Goal: Information Seeking & Learning: Learn about a topic

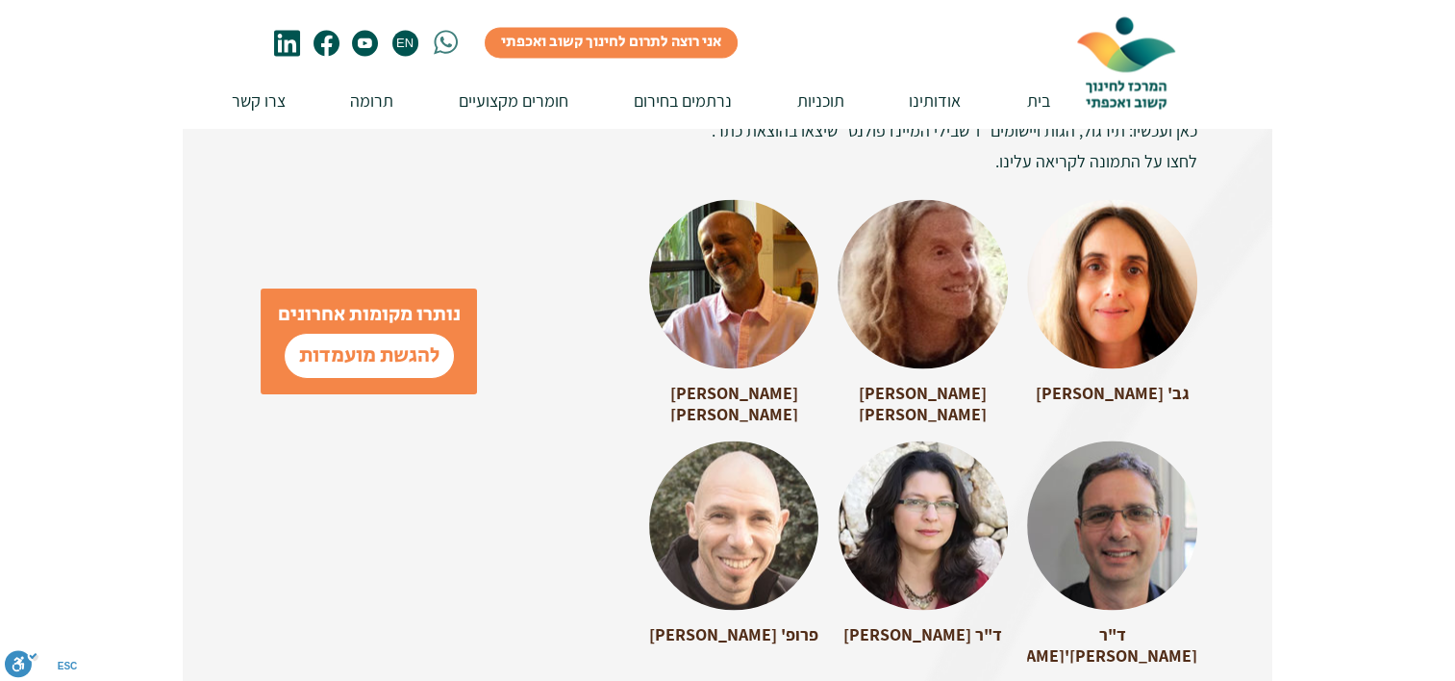
scroll to position [2846, 0]
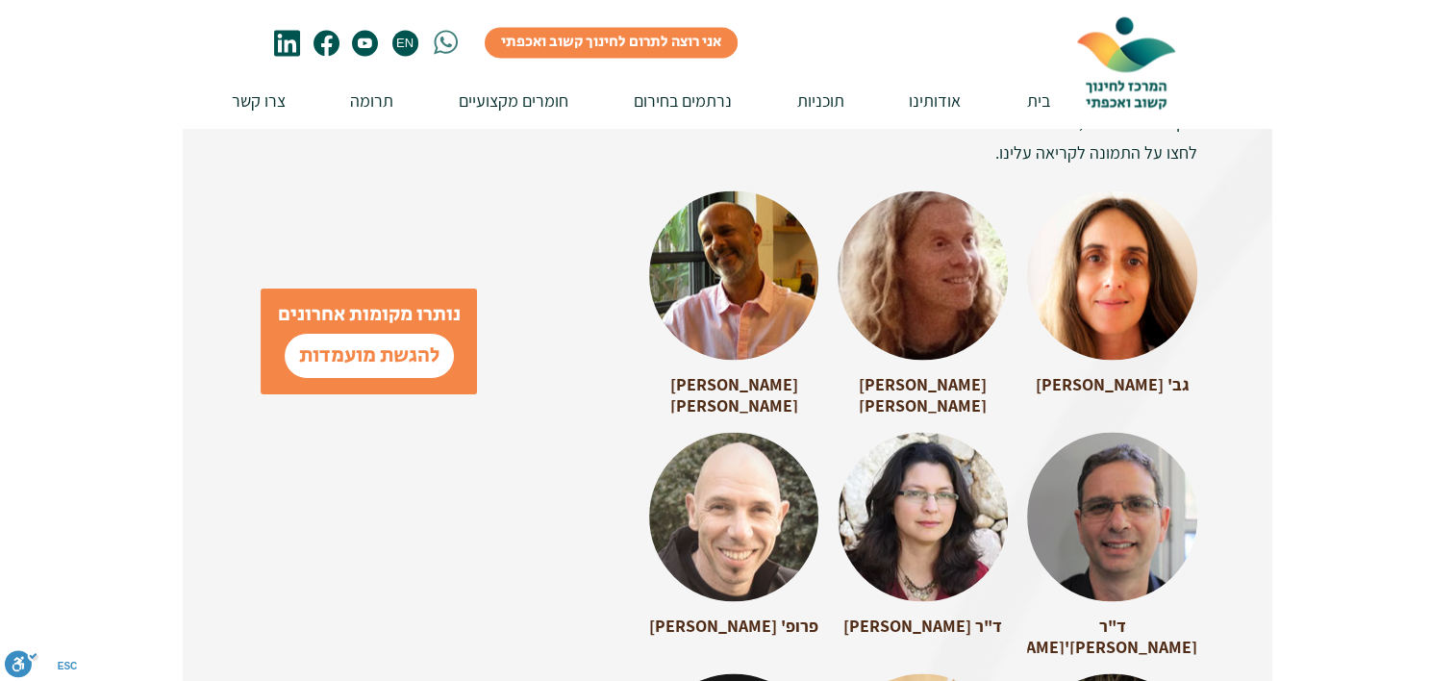
click at [1101, 373] on span "גב' [PERSON_NAME]" at bounding box center [1112, 384] width 154 height 22
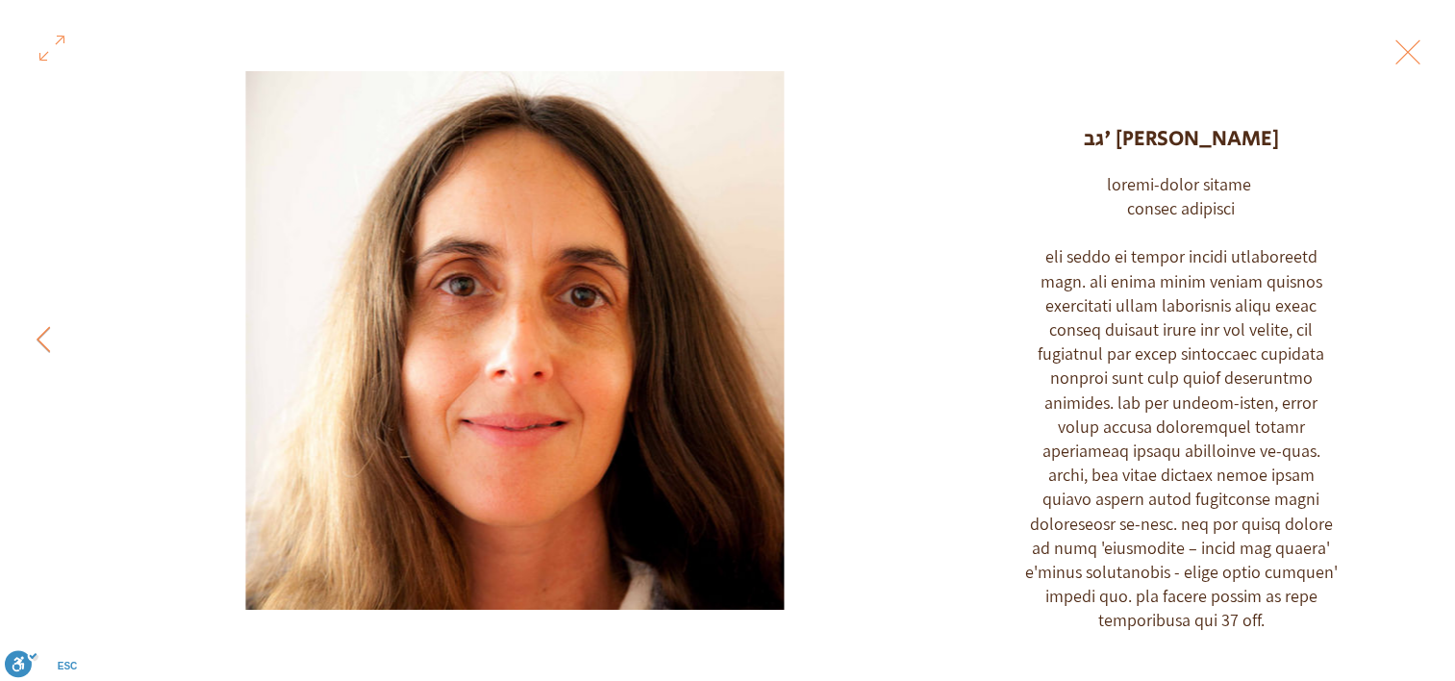
click at [38, 333] on icon "Next Item" at bounding box center [44, 339] width 14 height 26
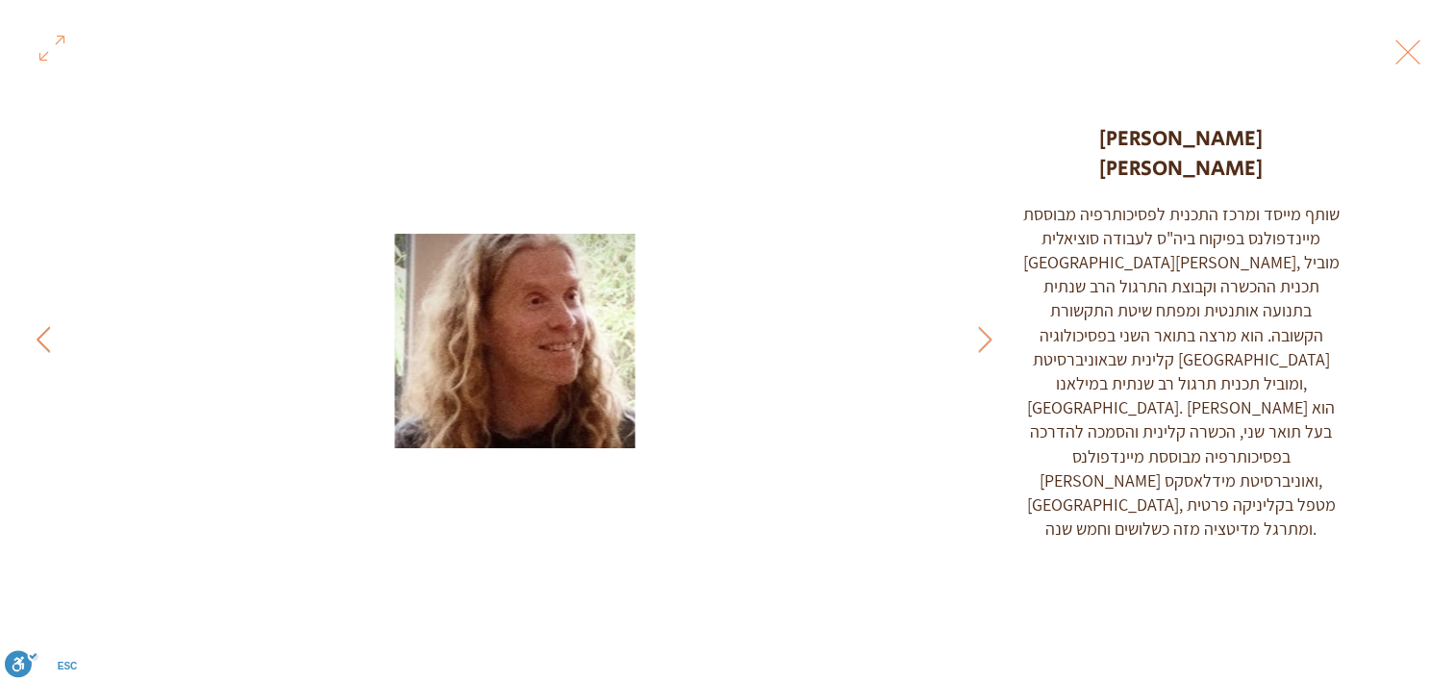
click at [37, 336] on icon "Next Item" at bounding box center [44, 339] width 14 height 26
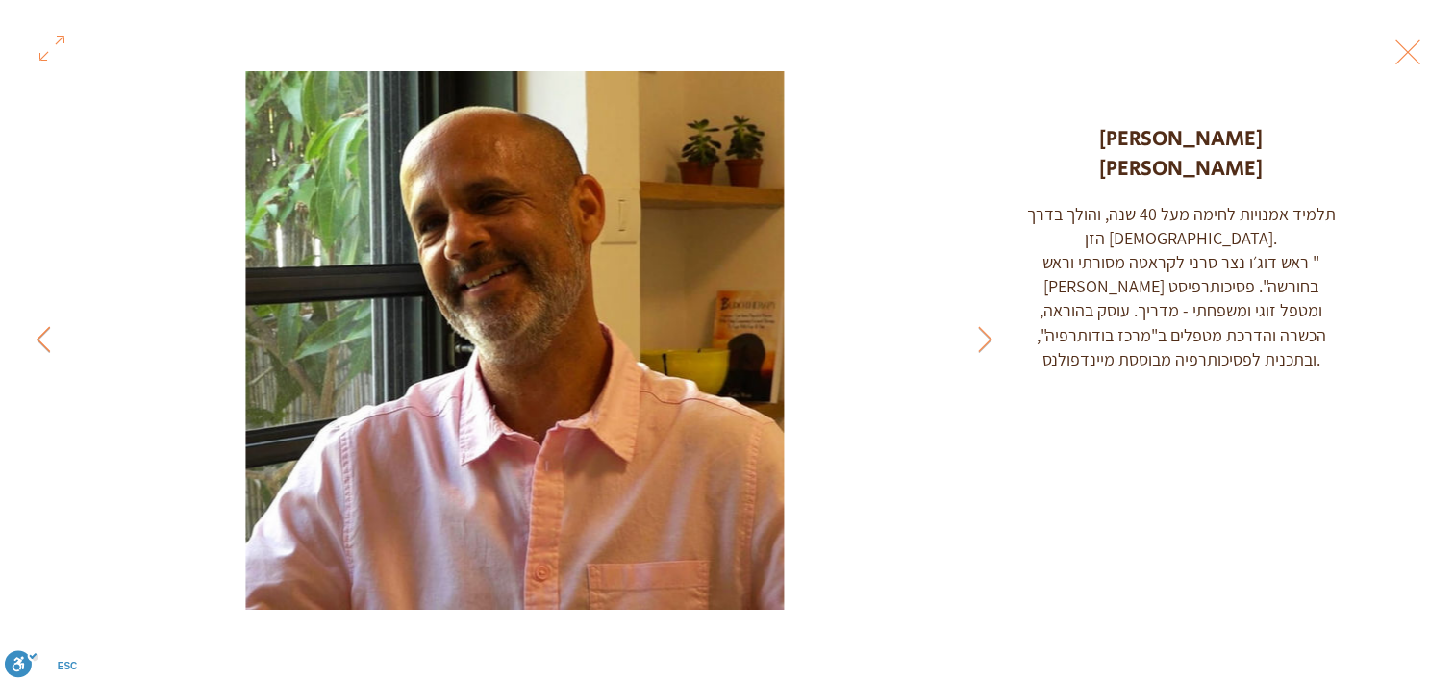
click at [37, 336] on icon "Next Item" at bounding box center [44, 339] width 14 height 26
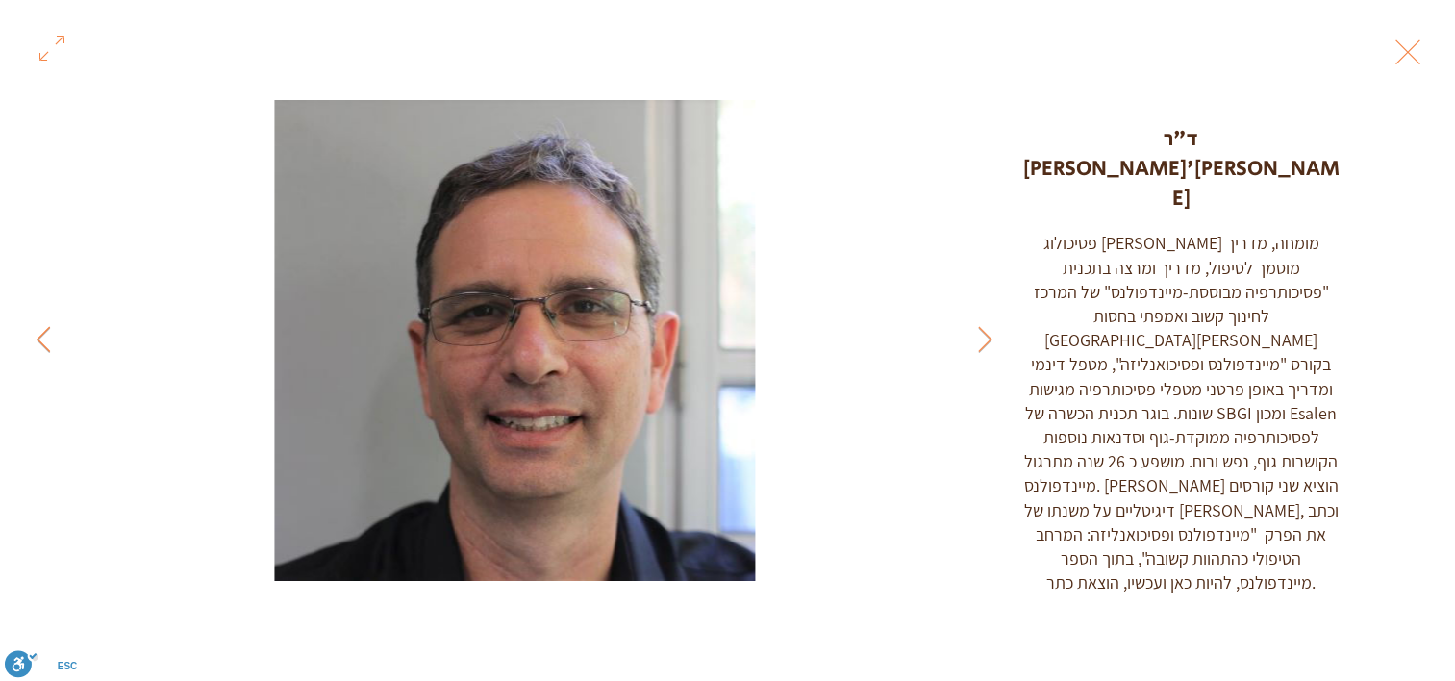
click at [37, 336] on icon "Next Item" at bounding box center [44, 339] width 14 height 26
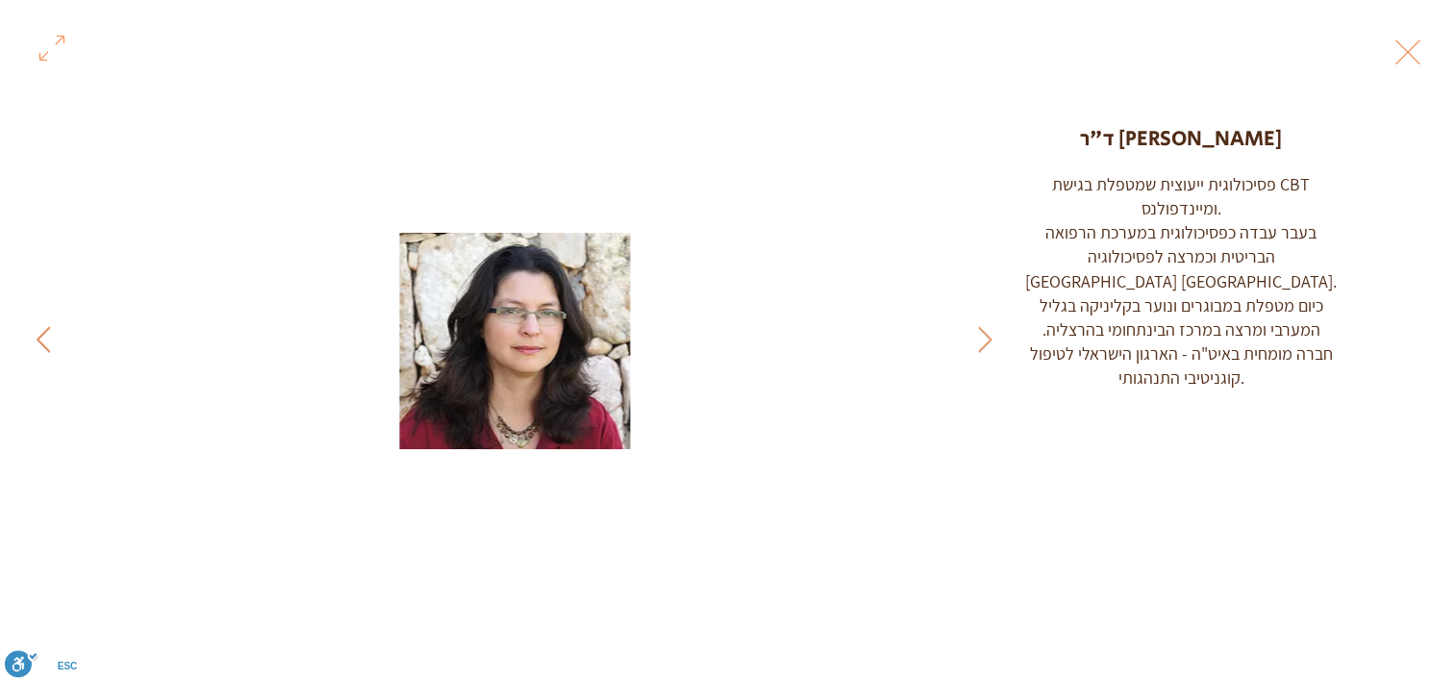
click at [37, 336] on icon "Next Item" at bounding box center [44, 339] width 14 height 26
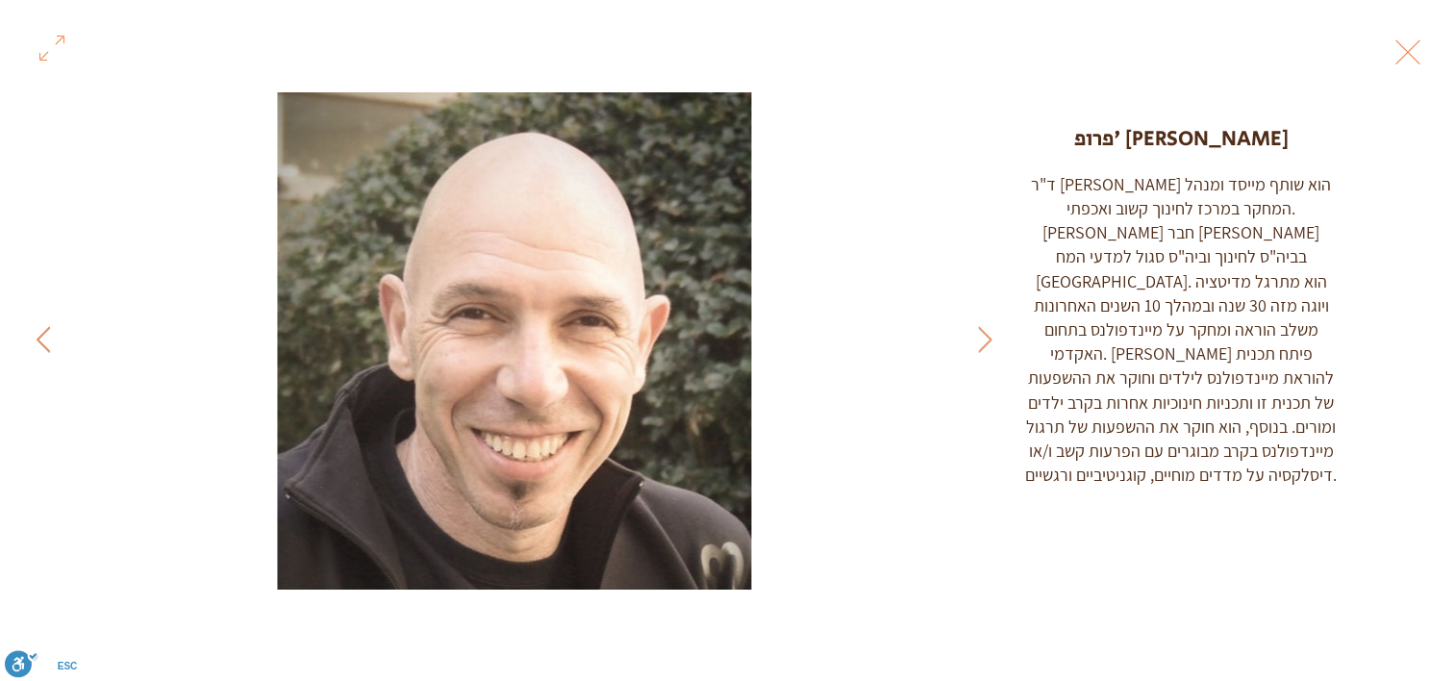
click at [37, 336] on icon "Next Item" at bounding box center [44, 339] width 14 height 26
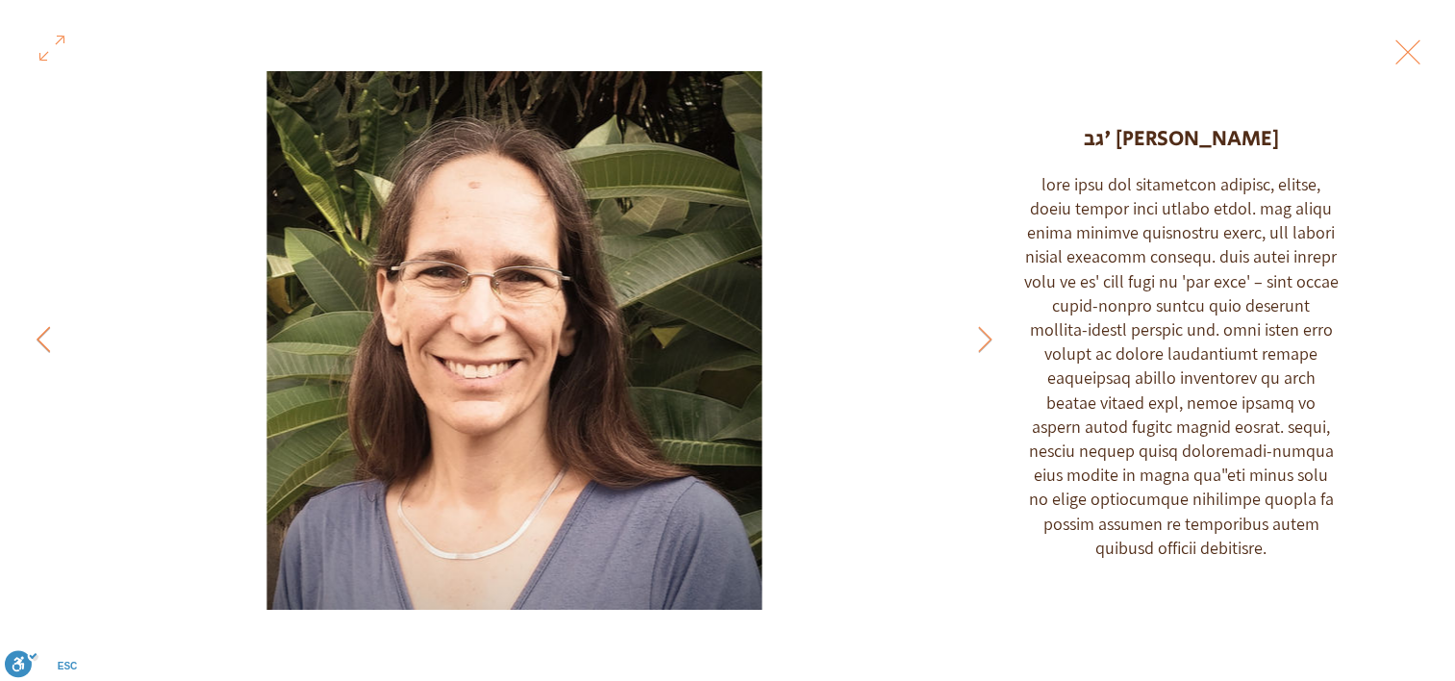
click at [37, 336] on icon "Next Item" at bounding box center [44, 339] width 14 height 26
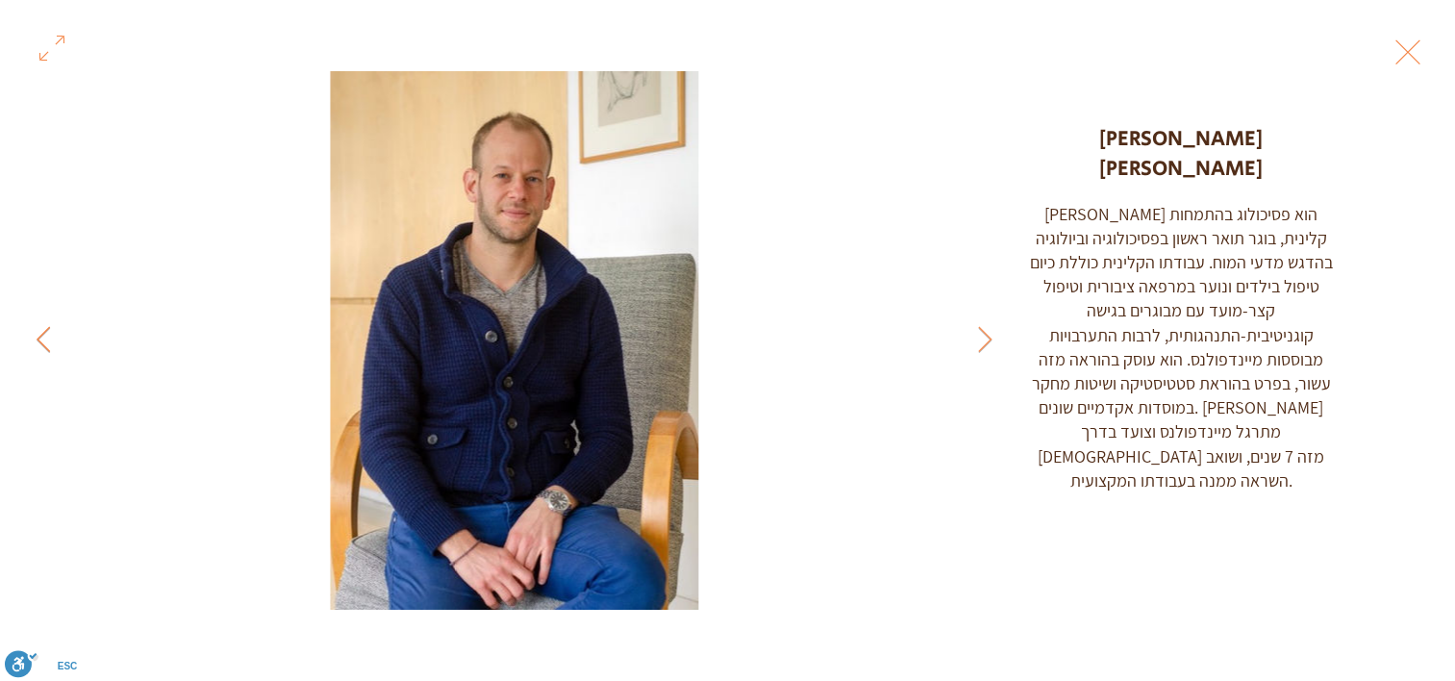
click at [37, 336] on icon "Next Item" at bounding box center [44, 339] width 14 height 26
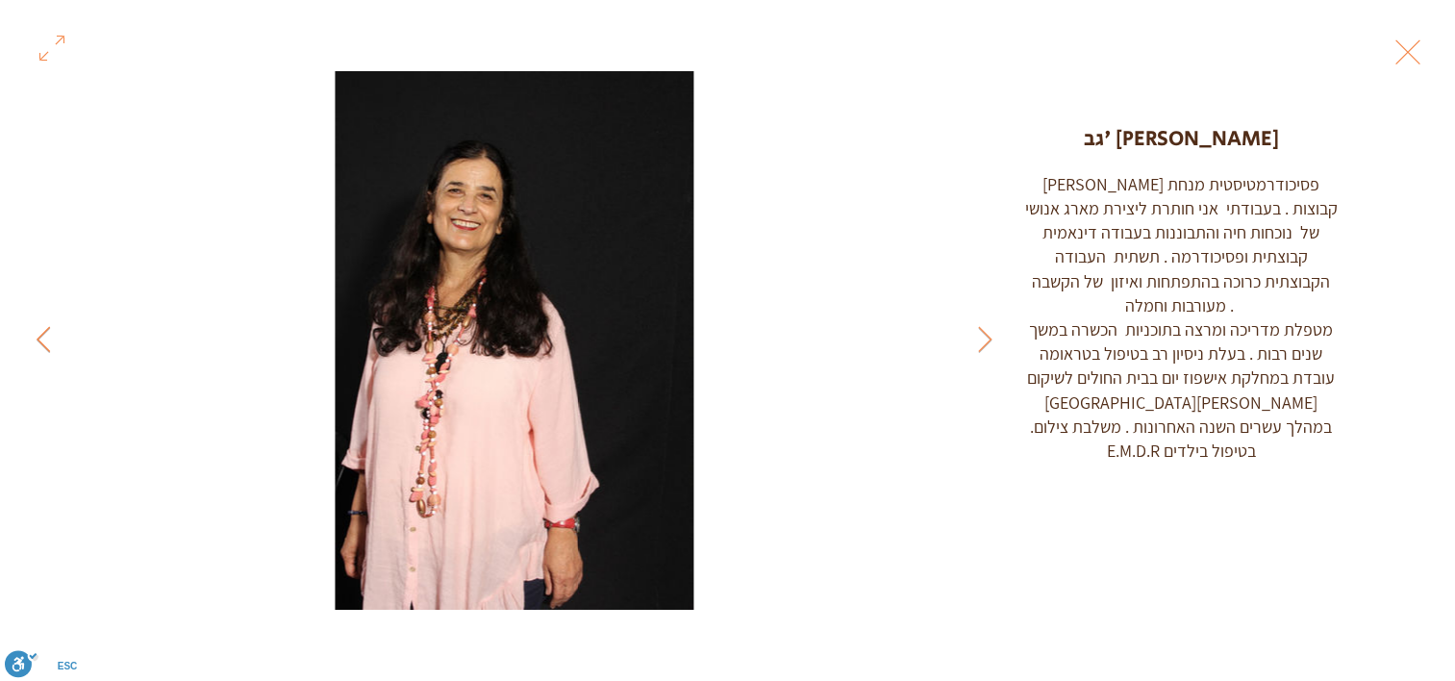
click at [37, 336] on icon "Next Item" at bounding box center [44, 339] width 14 height 26
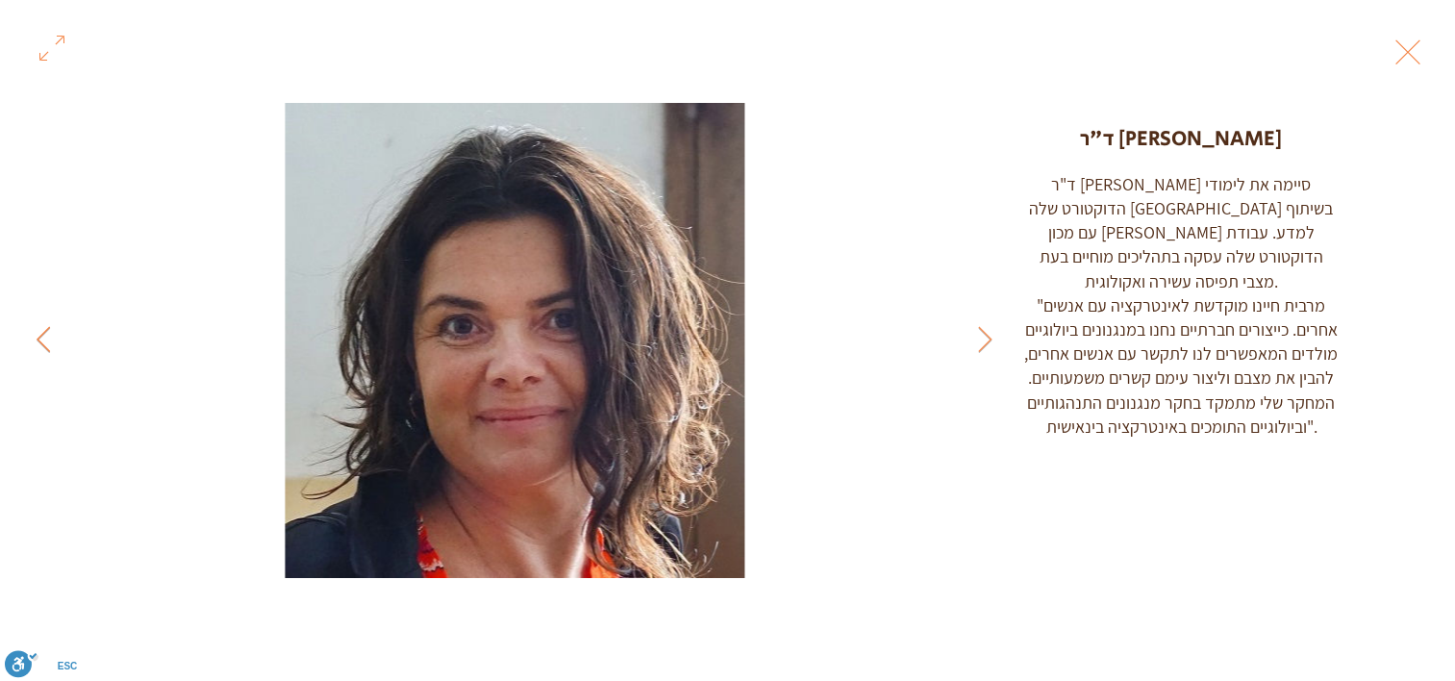
click at [37, 336] on icon "Next Item" at bounding box center [44, 339] width 14 height 26
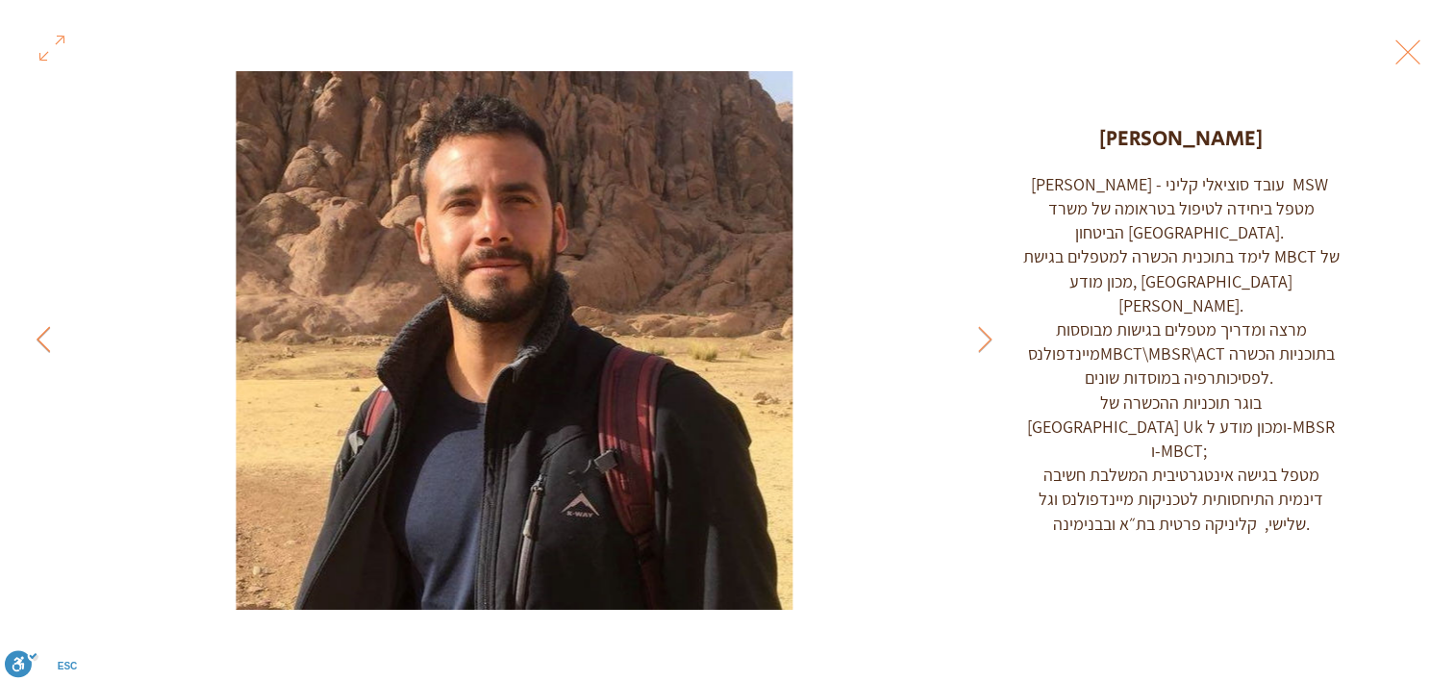
click at [37, 336] on icon "Next Item" at bounding box center [44, 339] width 14 height 26
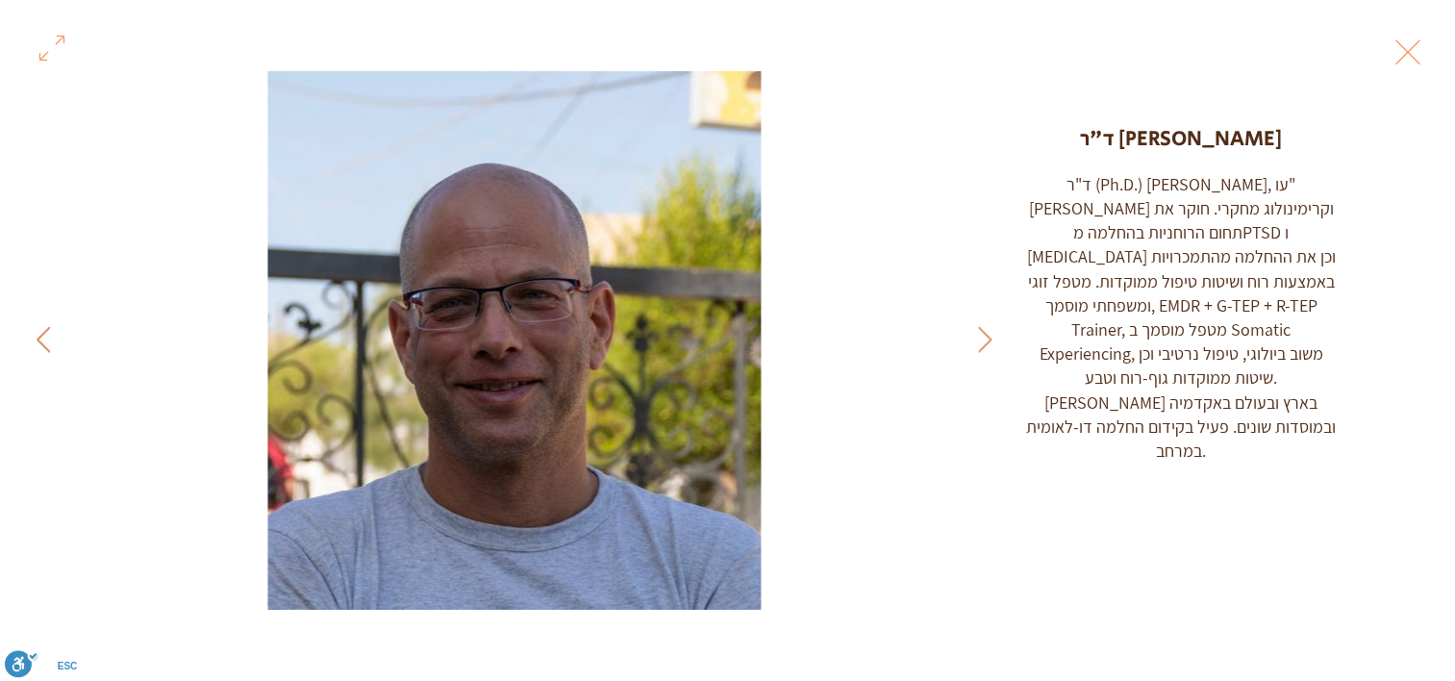
click at [37, 336] on icon "Next Item" at bounding box center [44, 339] width 14 height 26
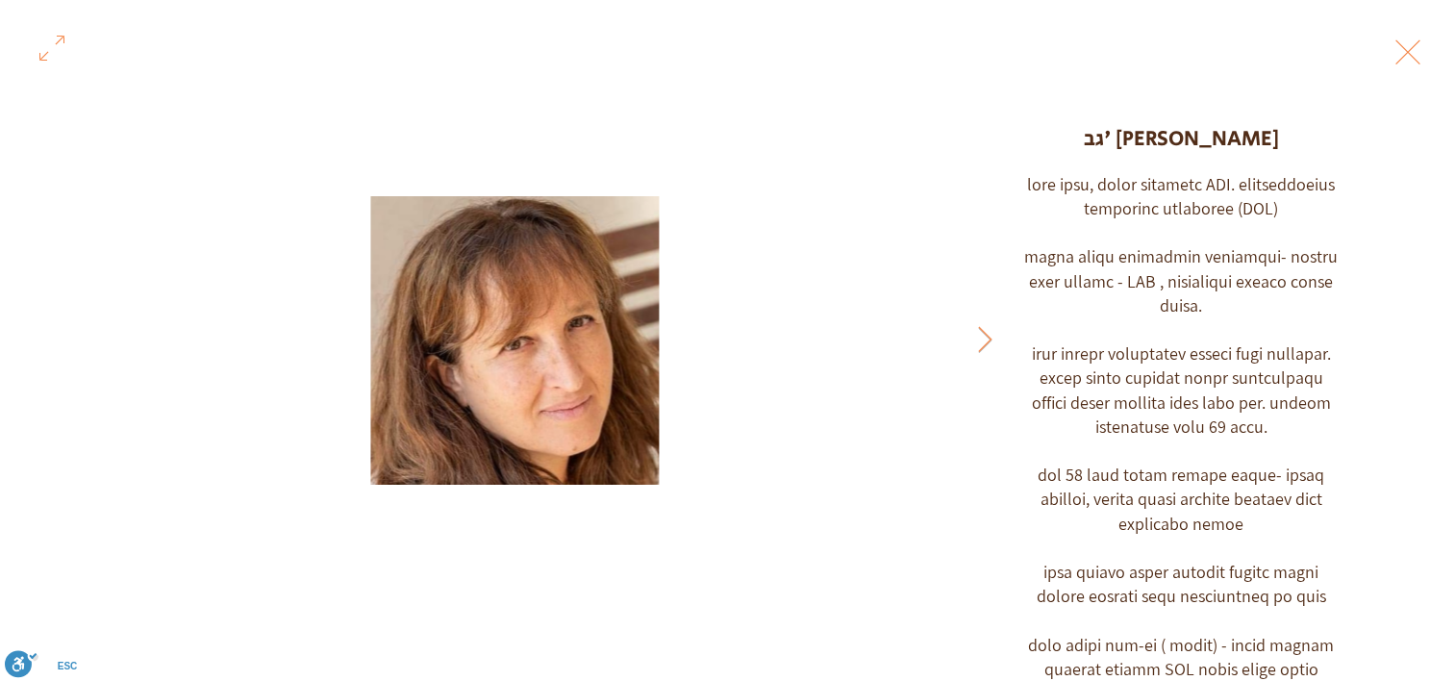
click at [37, 336] on div "Gallery item, detailed view" at bounding box center [514, 340] width 1029 height 538
click at [1411, 60] on button "Exit expand mode" at bounding box center [1407, 50] width 37 height 42
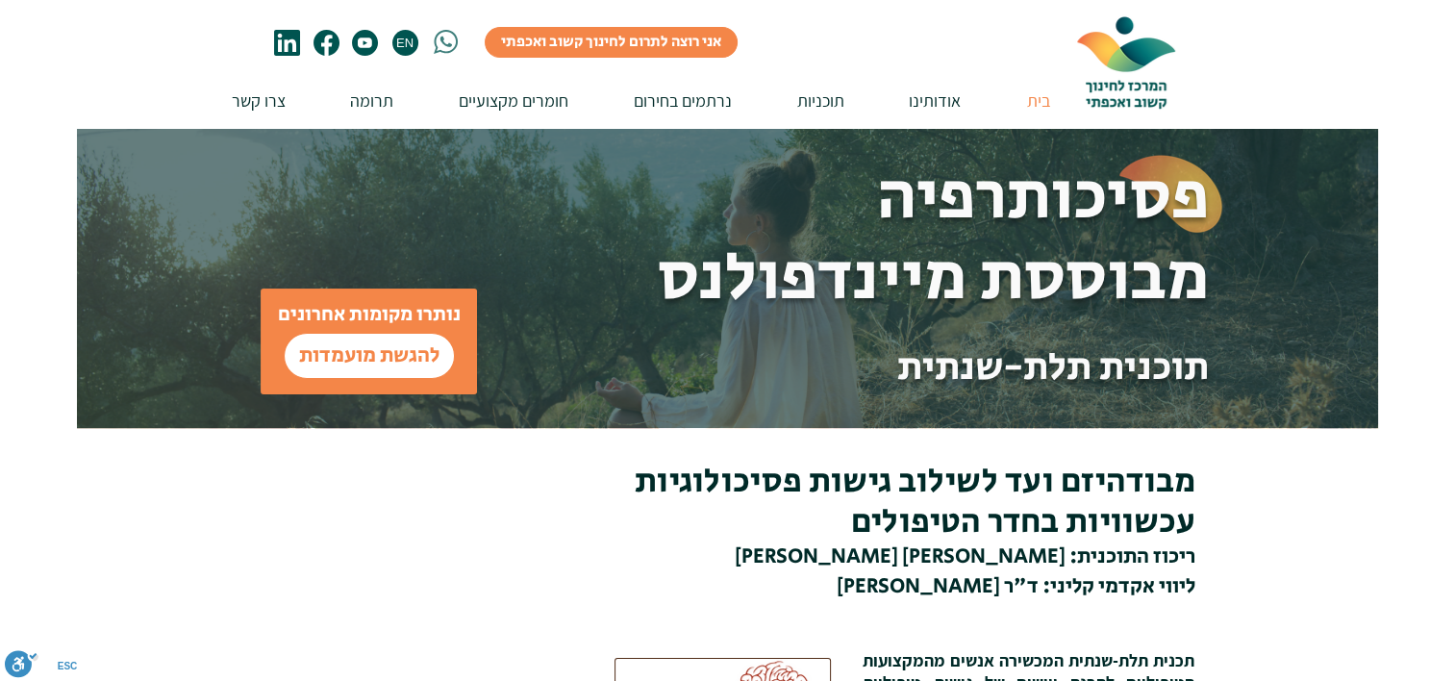
click at [1046, 96] on p "בית" at bounding box center [1038, 100] width 42 height 55
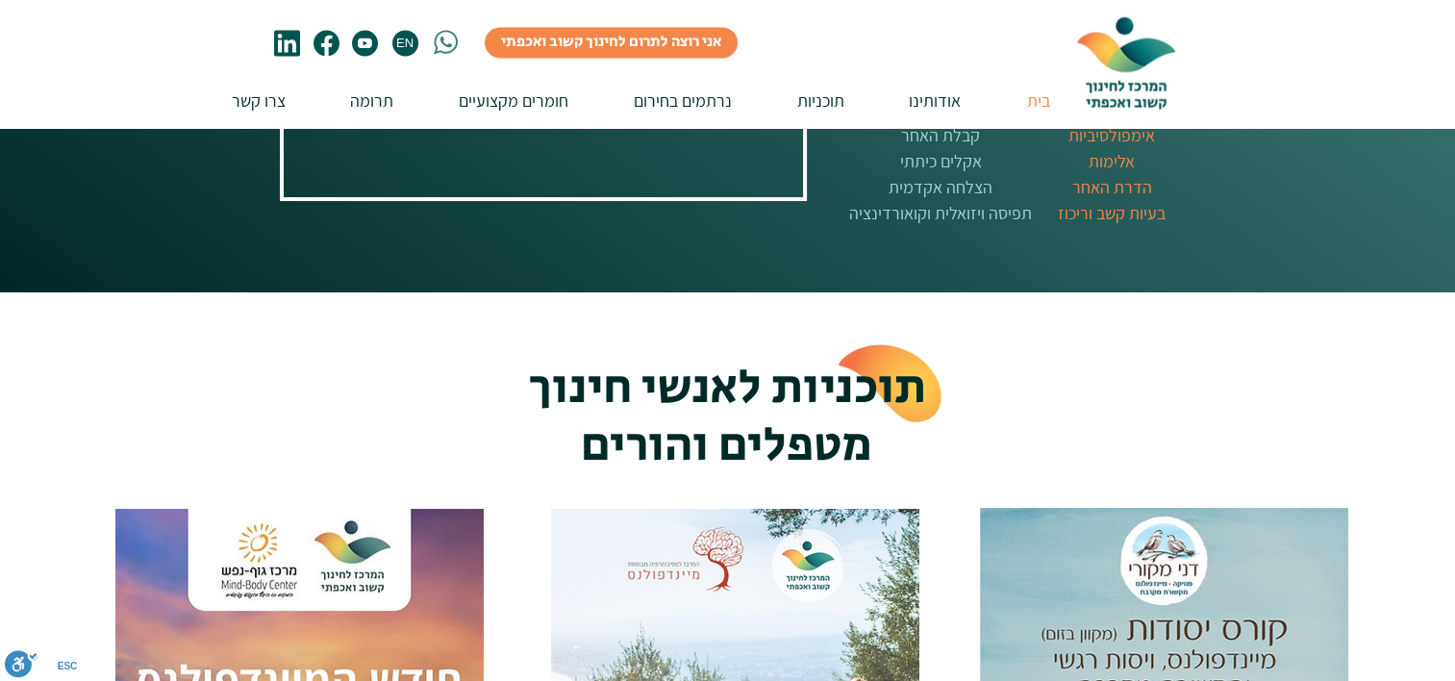
scroll to position [2791, 0]
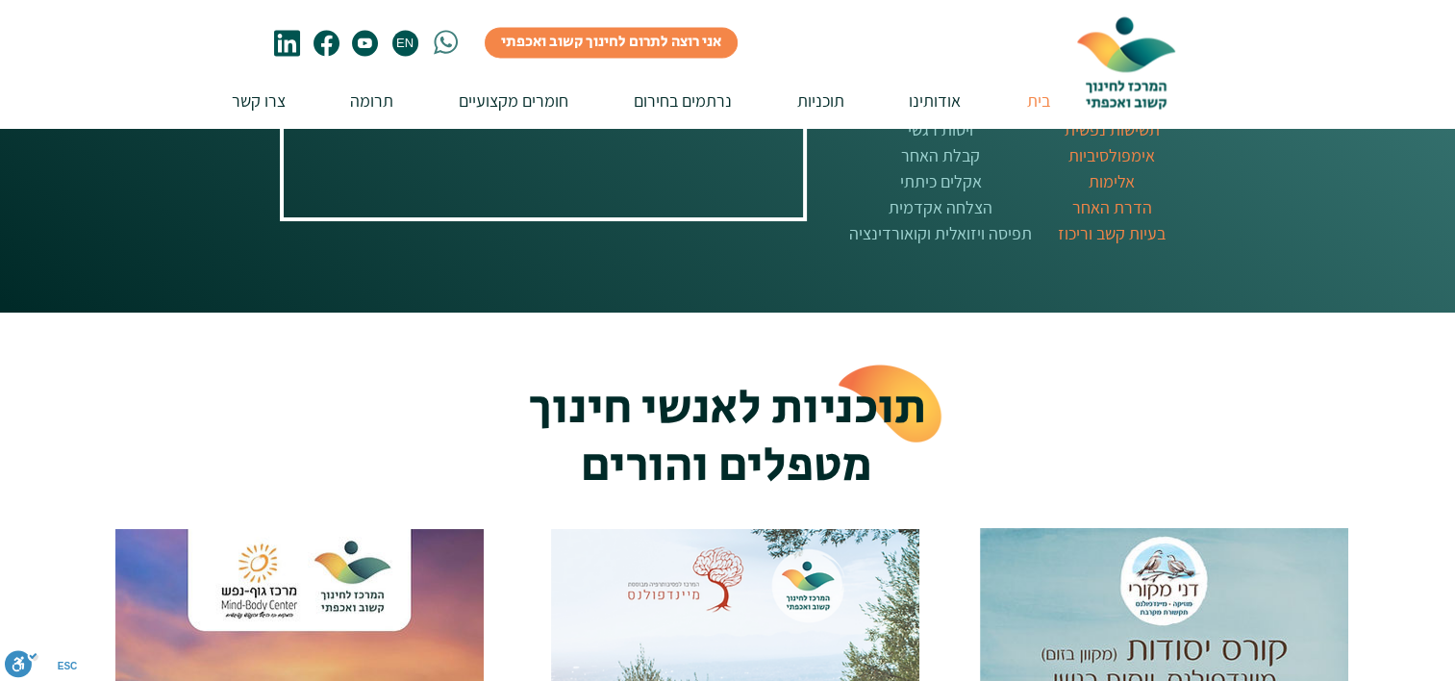
click at [1434, 370] on div at bounding box center [727, 420] width 1455 height 216
drag, startPoint x: 1422, startPoint y: 331, endPoint x: 1472, endPoint y: 234, distance: 109.2
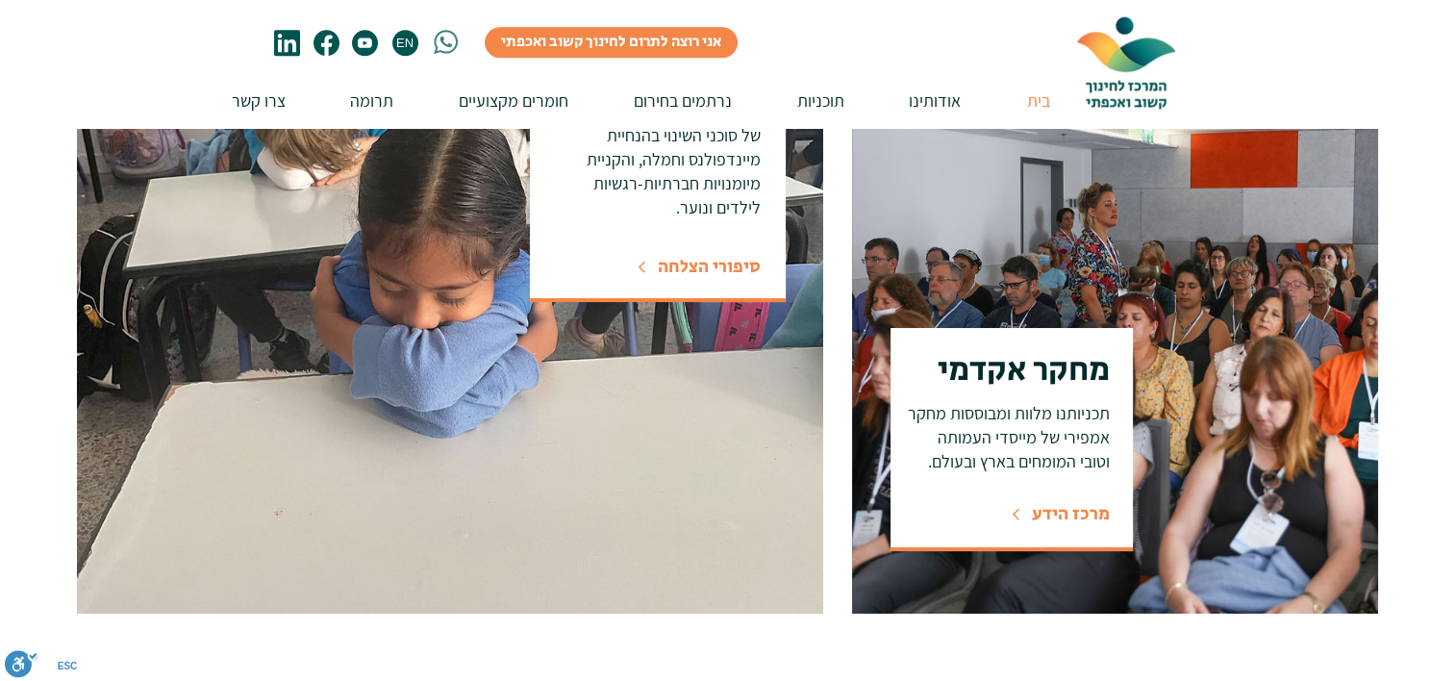
scroll to position [0, 0]
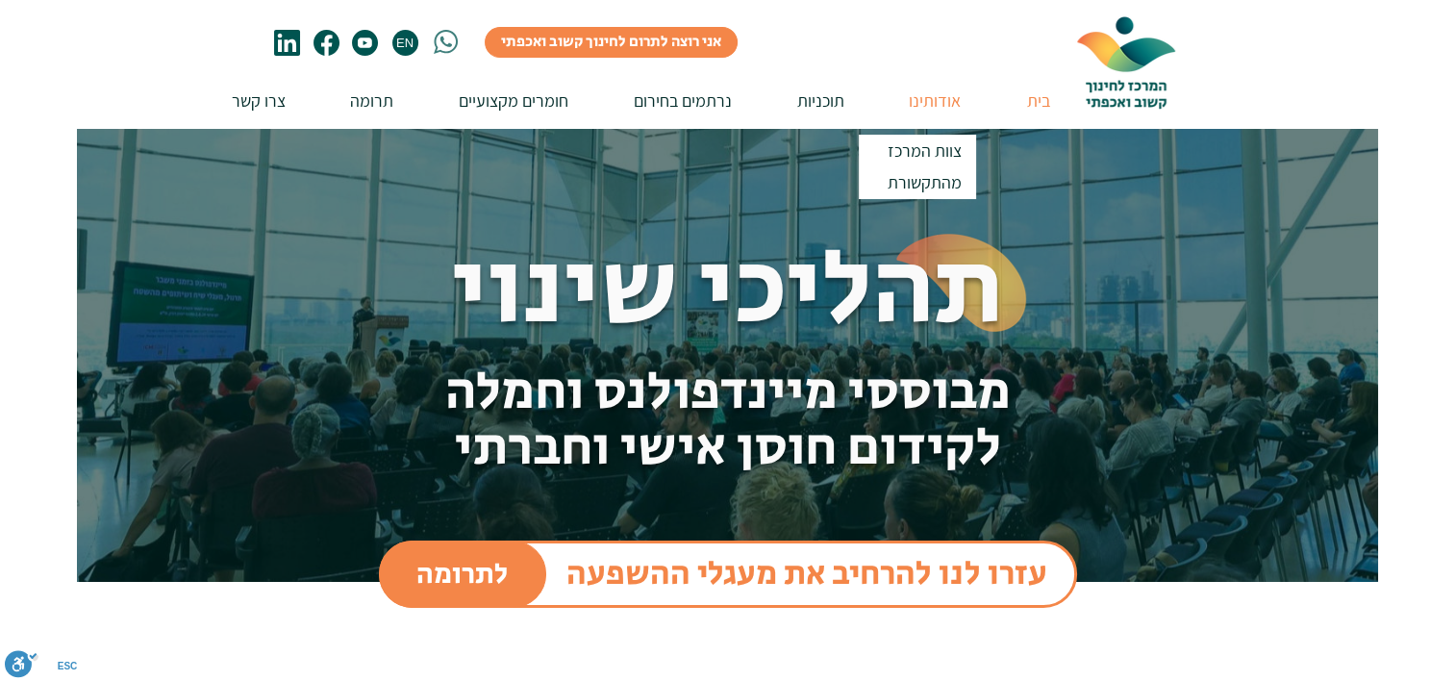
click at [927, 111] on p "אודותינו" at bounding box center [934, 100] width 71 height 55
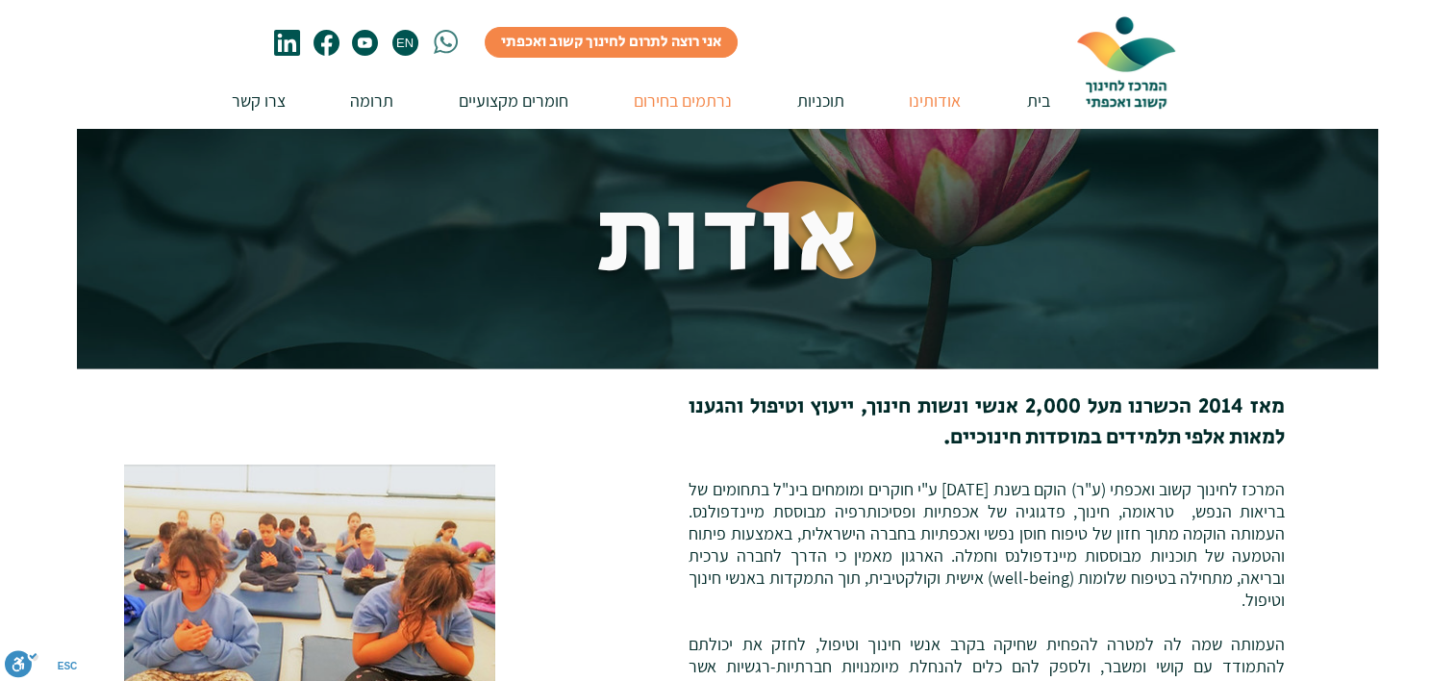
click at [673, 101] on p "נרתמים בחירום" at bounding box center [682, 100] width 117 height 55
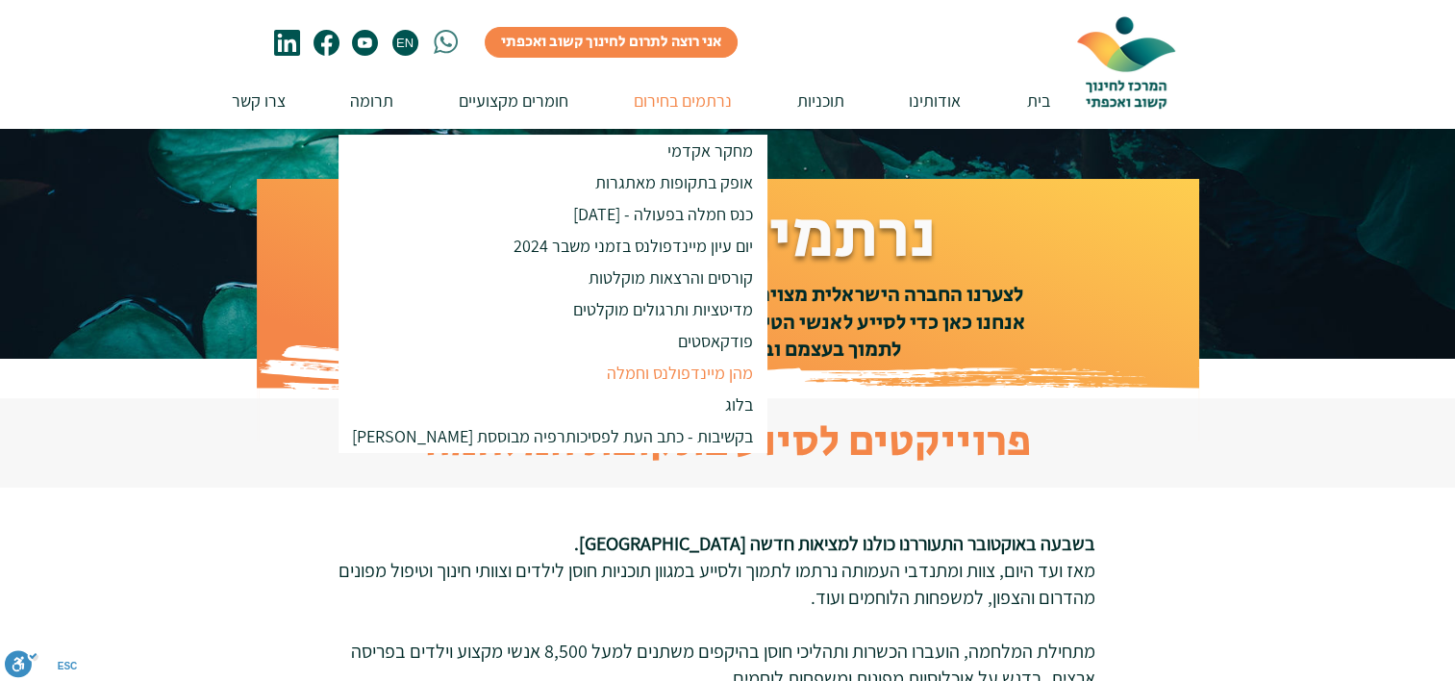
click at [598, 376] on p "מהן מיינדפולנס וחמלה" at bounding box center [679, 373] width 163 height 32
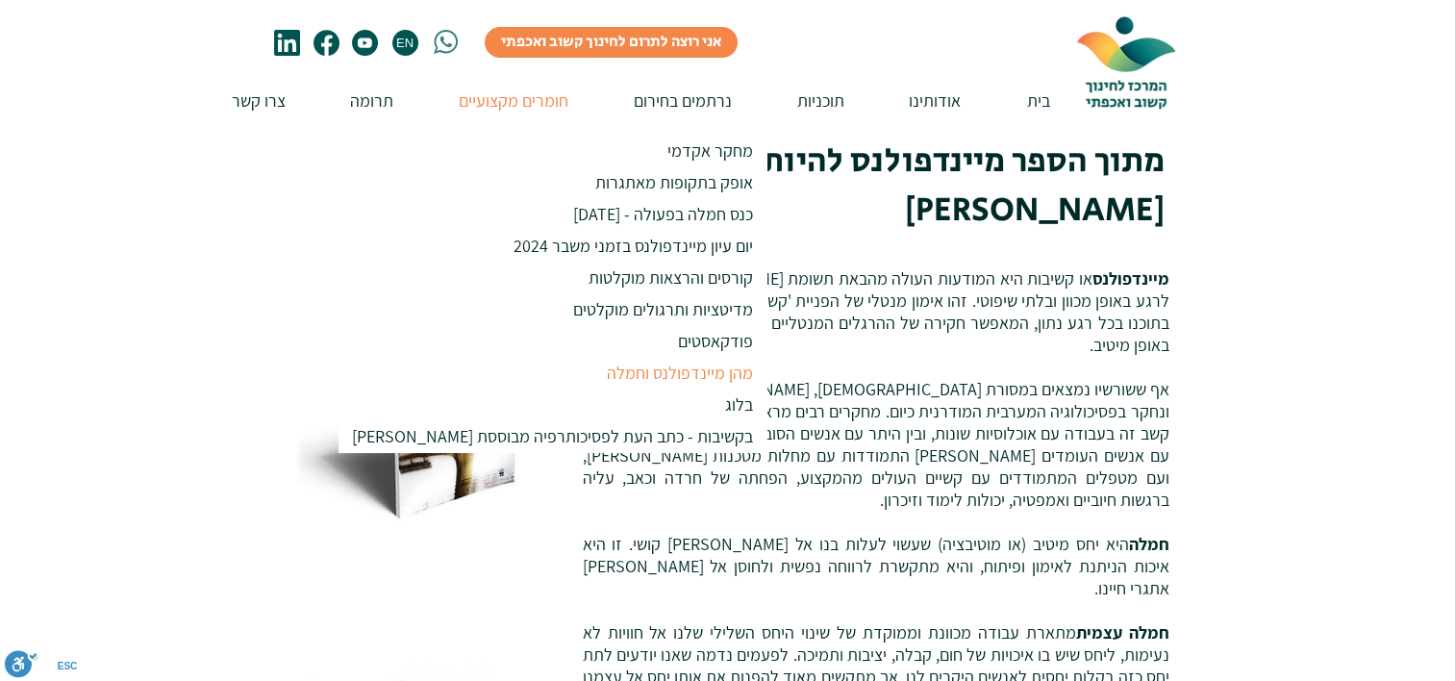
scroll to position [325, 0]
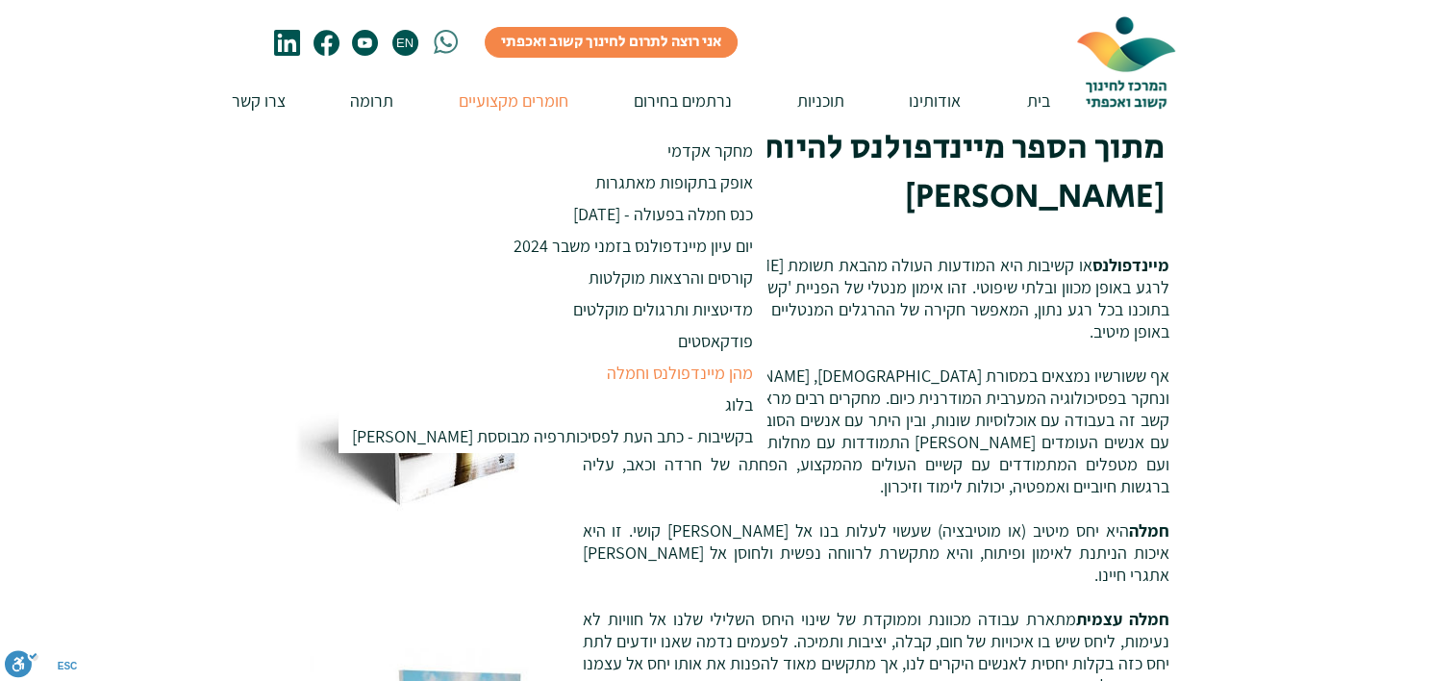
click at [1309, 408] on div at bounding box center [727, 527] width 1455 height 877
click at [301, 211] on img at bounding box center [443, 364] width 297 height 307
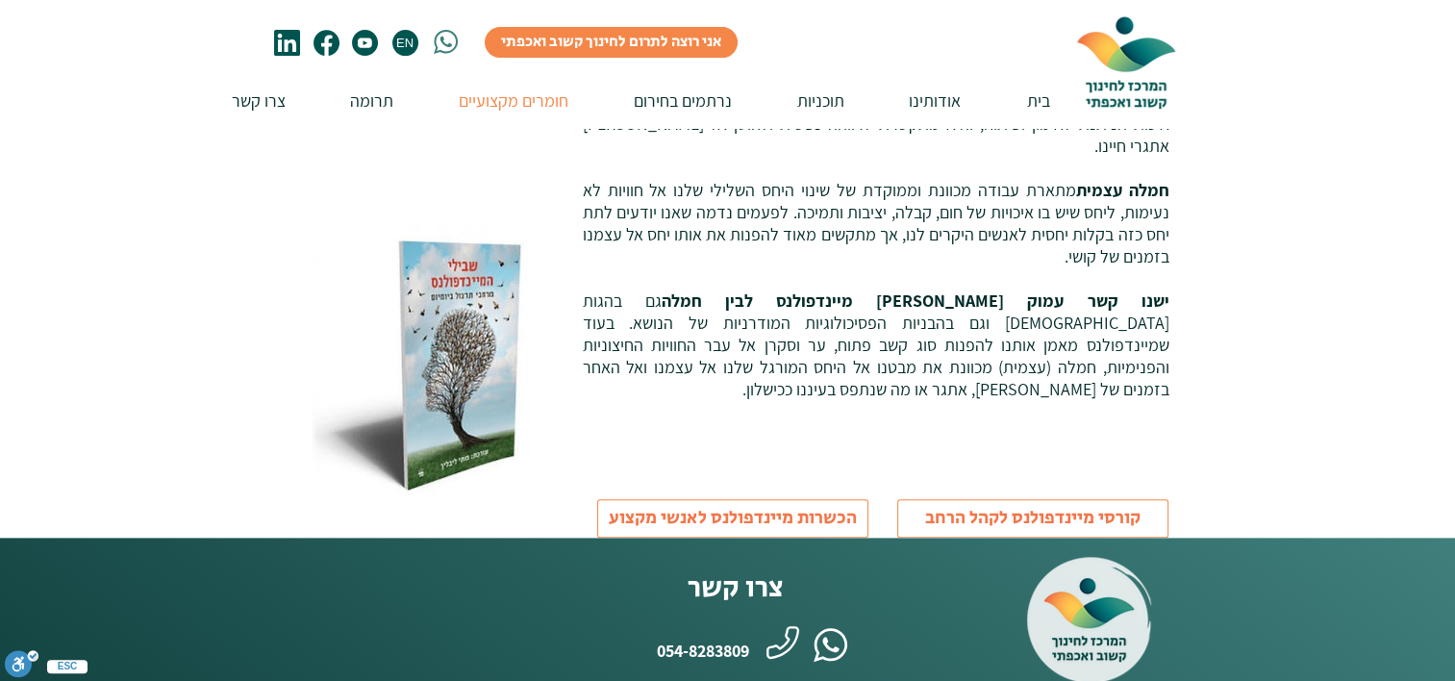
scroll to position [756, 0]
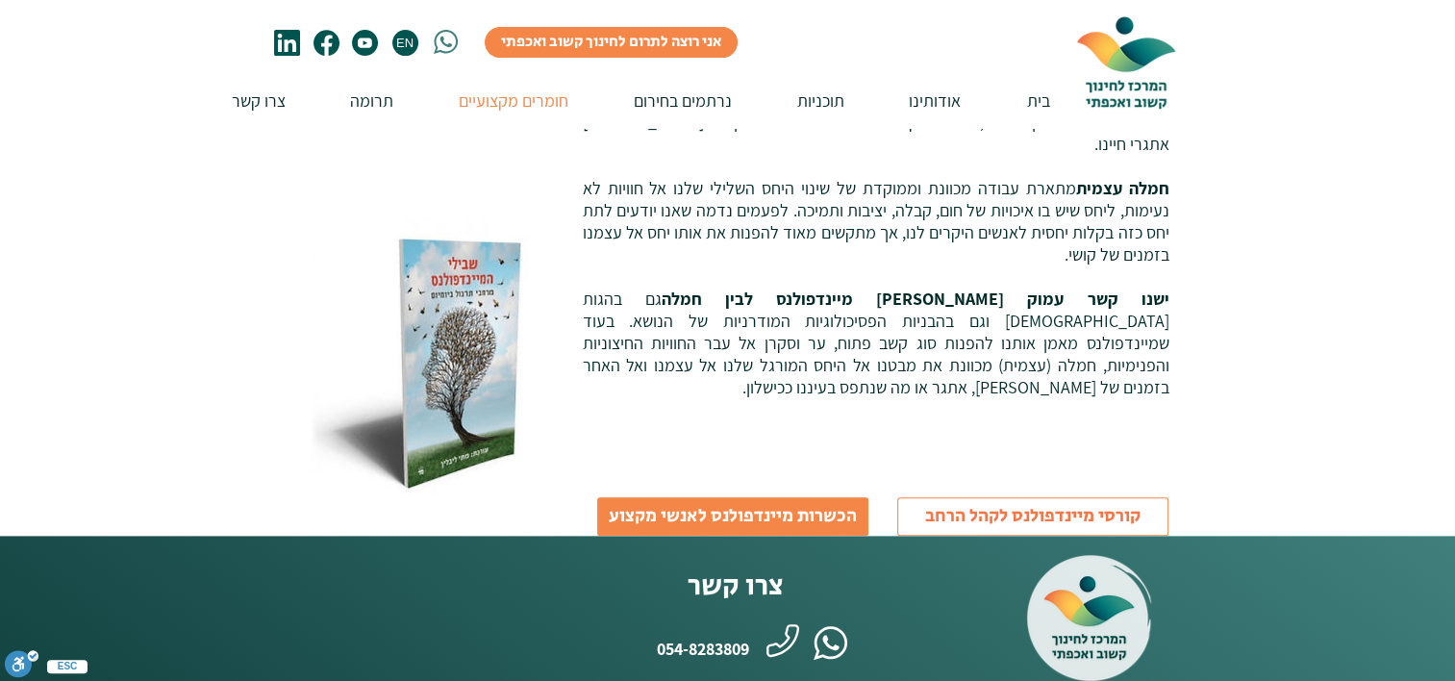
click at [720, 504] on span "הכשרות מיינדפולנס לאנשי מקצוע" at bounding box center [733, 517] width 248 height 26
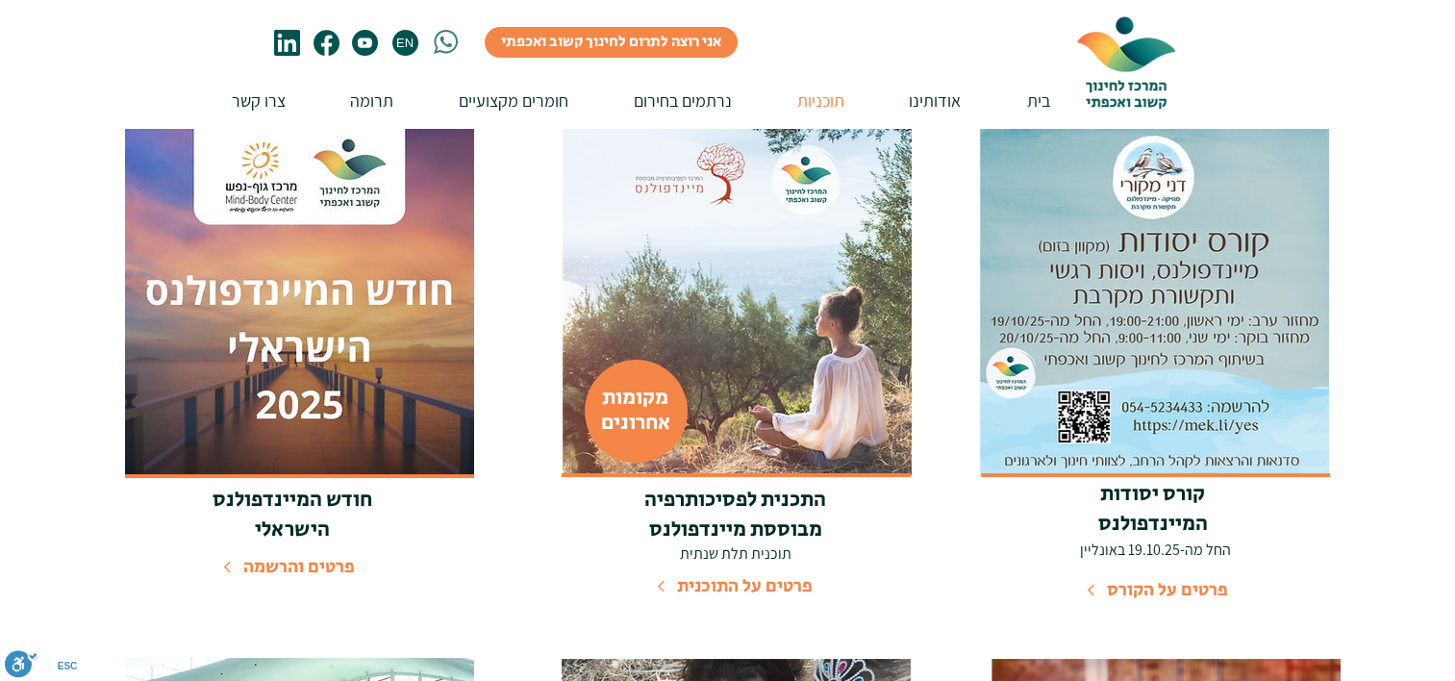
scroll to position [342, 0]
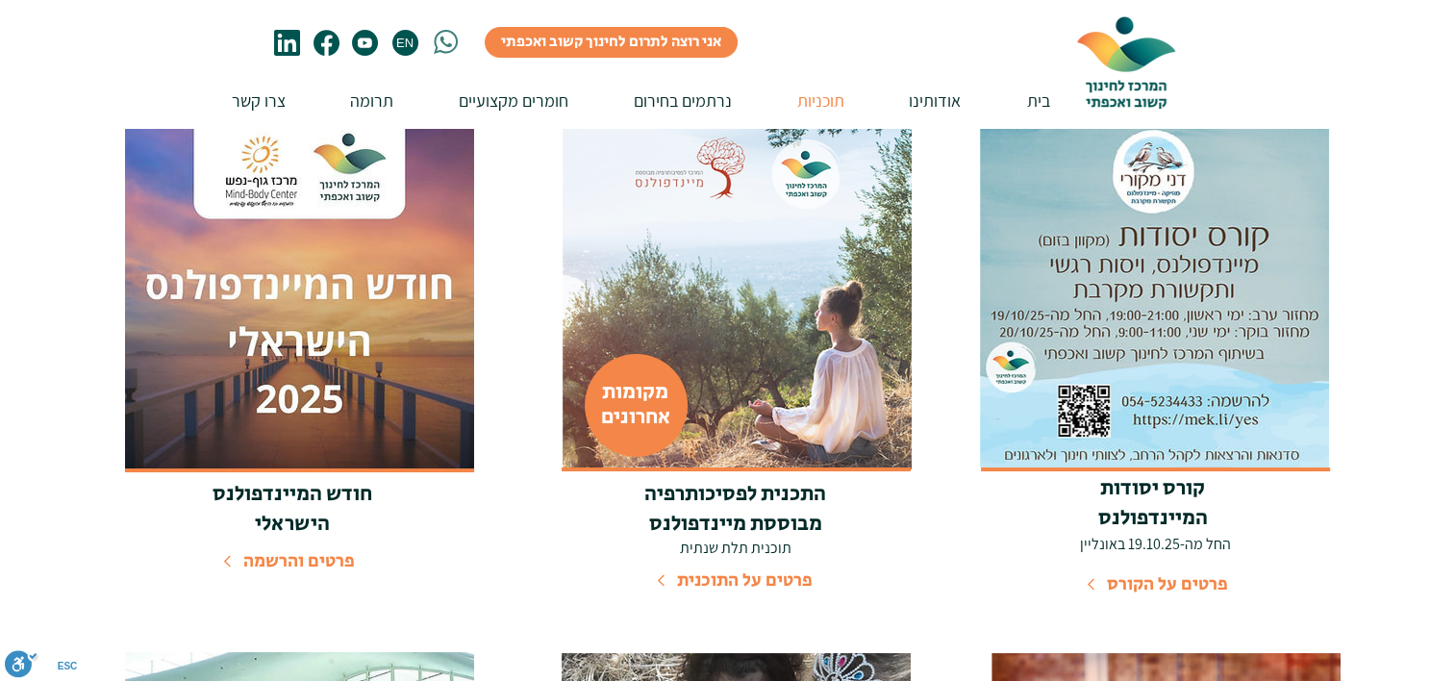
click at [719, 271] on img at bounding box center [736, 294] width 349 height 349
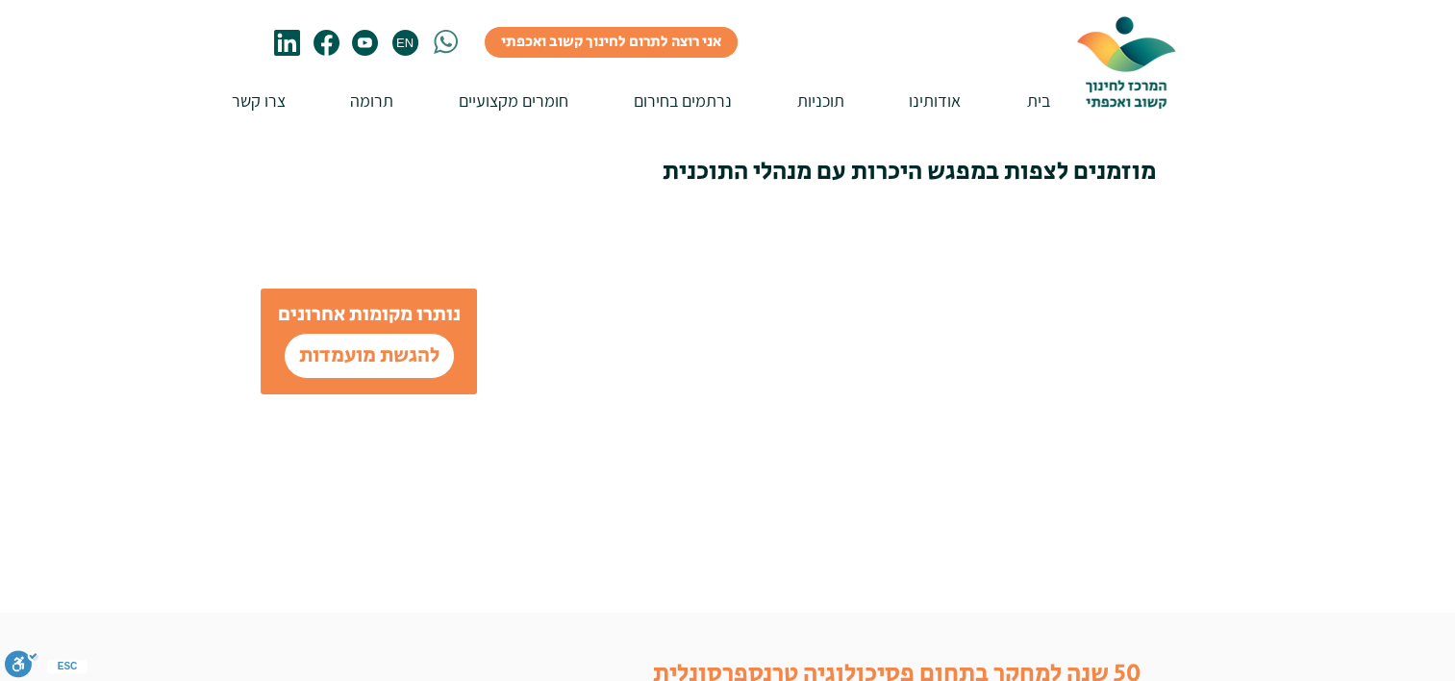
scroll to position [6357, 0]
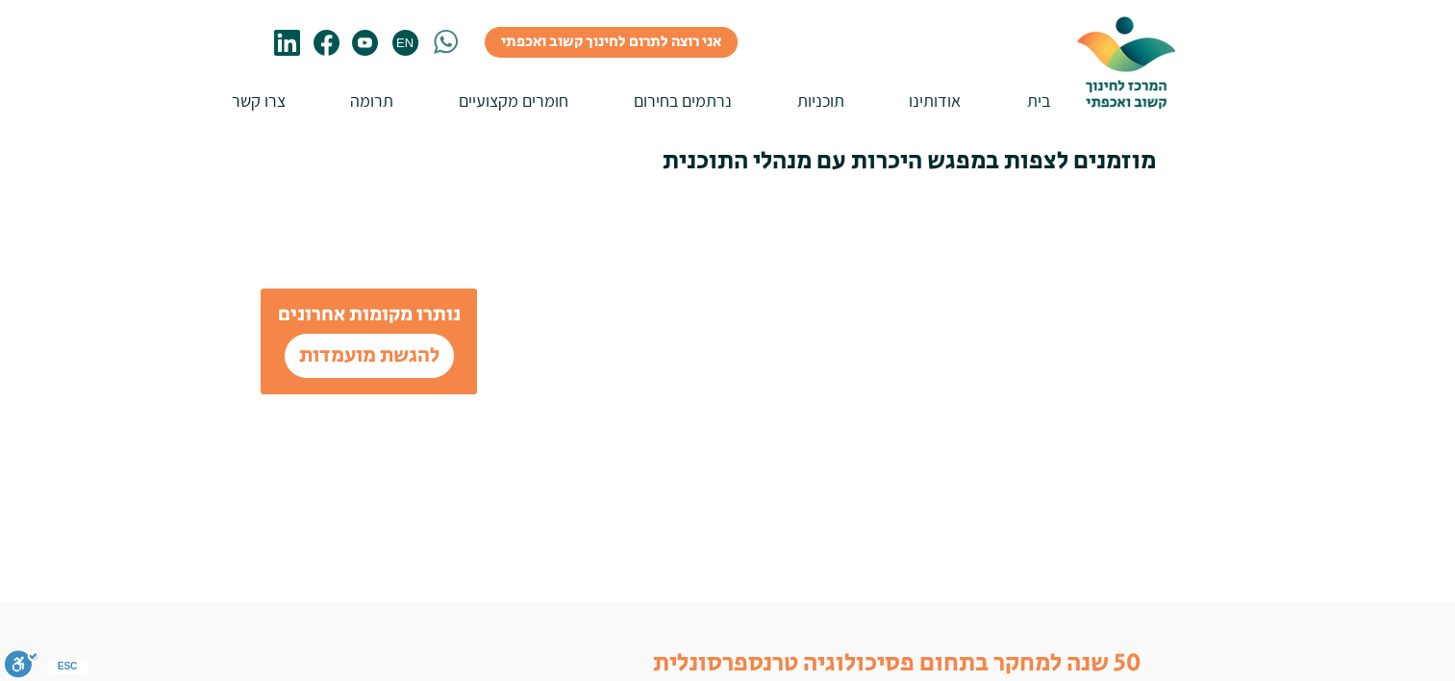
click at [1265, 444] on div at bounding box center [909, 279] width 725 height 626
